Goal: Register for event/course

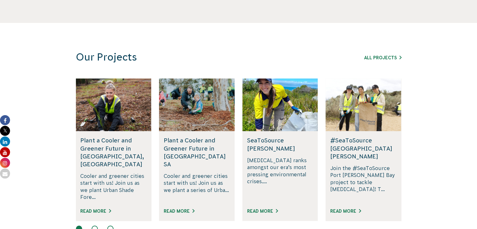
scroll to position [407, 0]
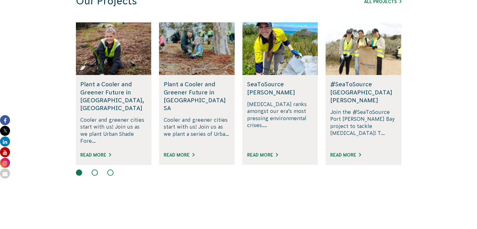
click at [110, 85] on h5 "Plant a Cooler and Greener Future in [GEOGRAPHIC_DATA], [GEOGRAPHIC_DATA]" at bounding box center [113, 96] width 66 height 32
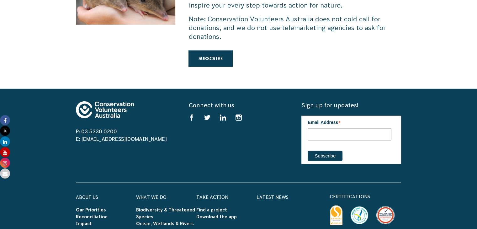
scroll to position [1936, 0]
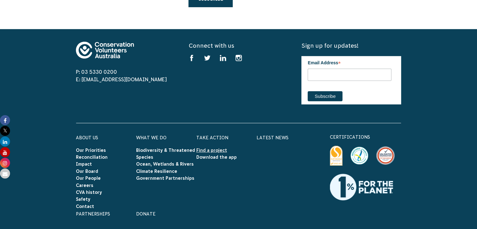
click at [210, 148] on link "Find a project" at bounding box center [211, 150] width 31 height 5
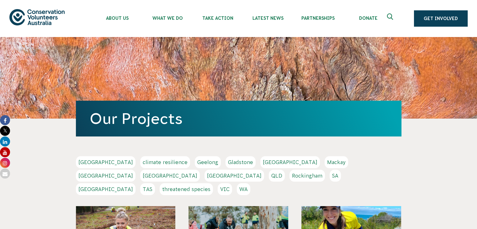
scroll to position [157, 0]
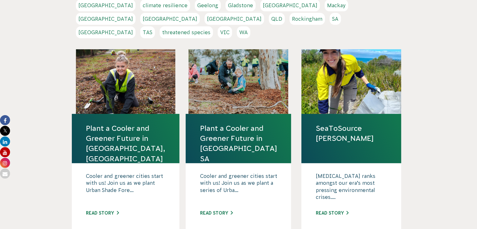
click at [124, 124] on link "Plant a Cooler and Greener Future in [GEOGRAPHIC_DATA], [GEOGRAPHIC_DATA]" at bounding box center [125, 143] width 79 height 40
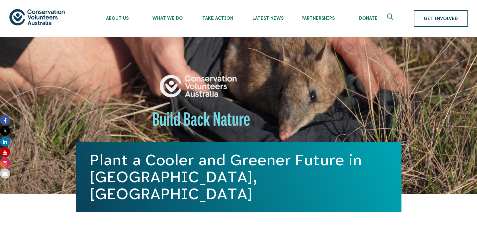
click at [426, 14] on link "Get Involved" at bounding box center [441, 18] width 54 height 16
